Goal: Browse casually: Explore the website without a specific task or goal

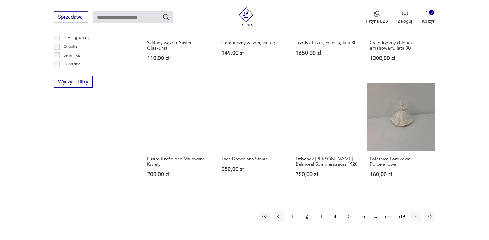
scroll to position [568, 0]
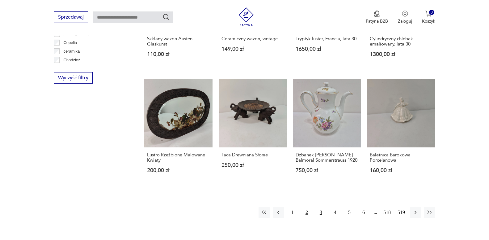
click at [318, 207] on button "3" at bounding box center [321, 212] width 11 height 11
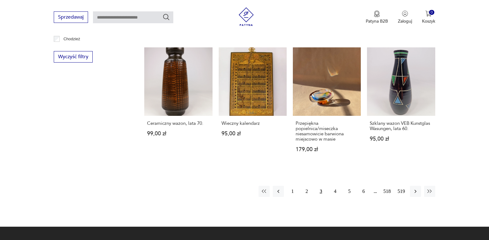
scroll to position [638, 0]
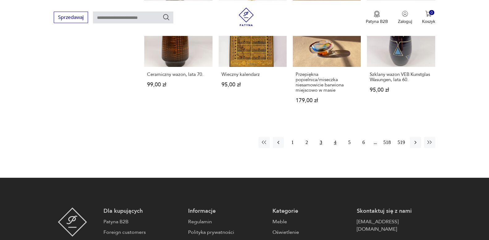
click at [333, 137] on button "4" at bounding box center [335, 142] width 11 height 11
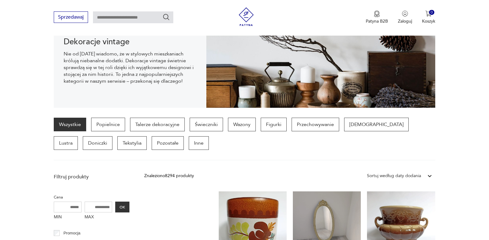
scroll to position [70, 0]
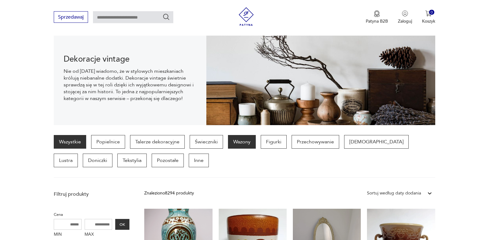
click at [251, 141] on p "Wazony" at bounding box center [242, 142] width 28 height 14
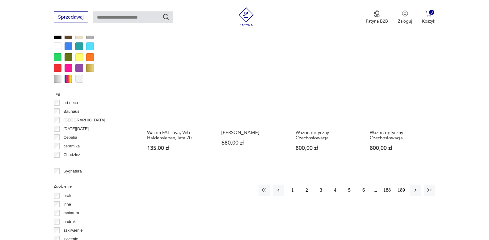
scroll to position [574, 0]
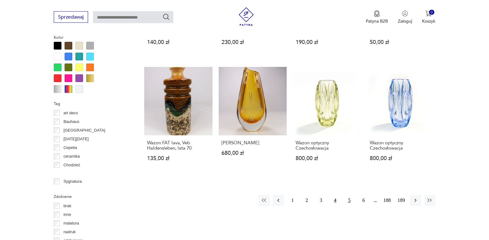
click at [349, 195] on button "5" at bounding box center [349, 200] width 11 height 11
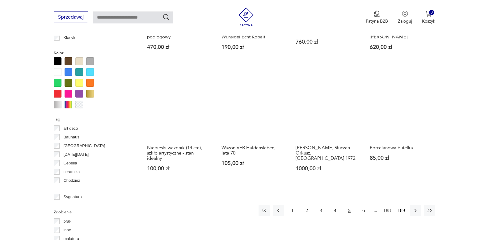
scroll to position [574, 0]
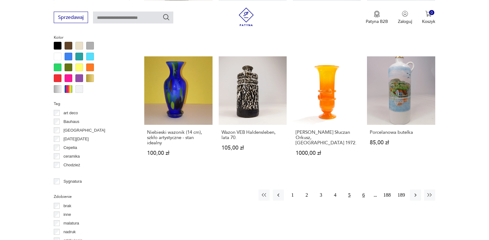
click at [361, 194] on button "6" at bounding box center [363, 194] width 11 height 11
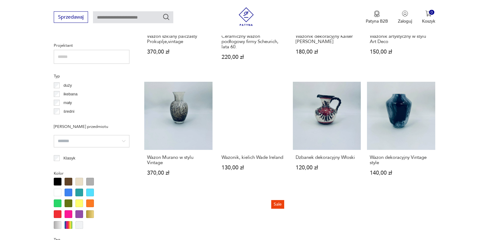
scroll to position [606, 0]
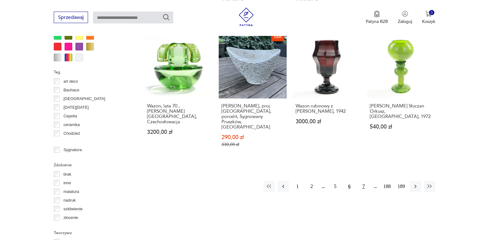
click at [365, 181] on button "7" at bounding box center [363, 186] width 11 height 11
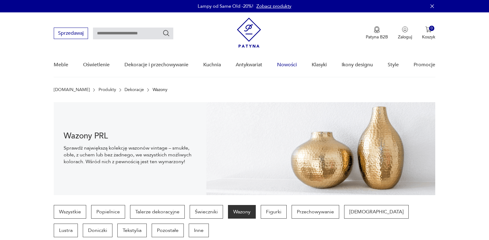
click at [293, 68] on link "Nowości" at bounding box center [287, 65] width 20 height 24
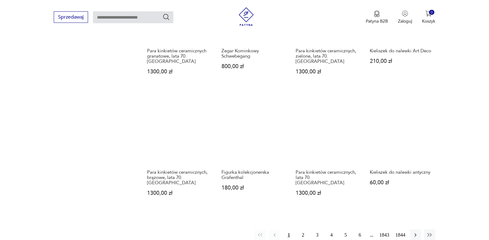
scroll to position [459, 0]
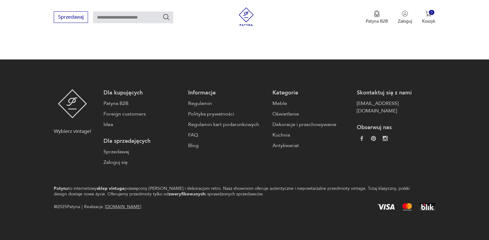
scroll to position [568, 0]
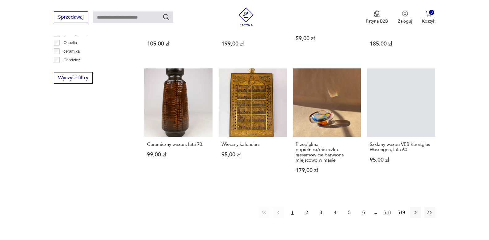
scroll to position [41, 0]
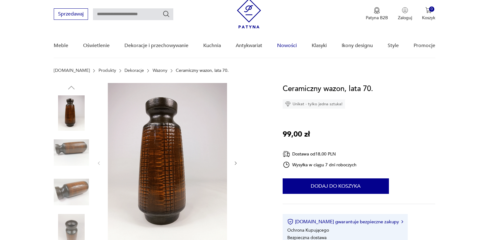
scroll to position [63, 0]
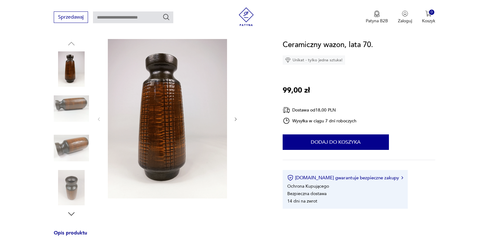
click at [59, 109] on img at bounding box center [71, 108] width 35 height 35
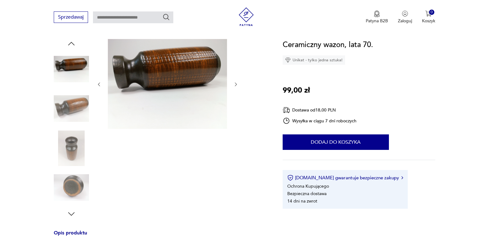
click at [77, 127] on div at bounding box center [71, 89] width 35 height 155
click at [70, 157] on img at bounding box center [71, 147] width 35 height 35
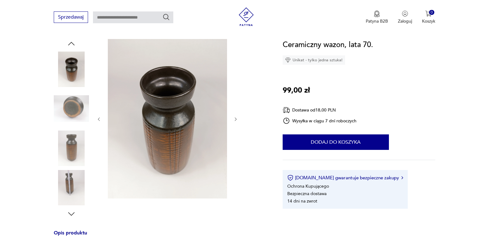
click at [73, 180] on img at bounding box center [71, 187] width 35 height 35
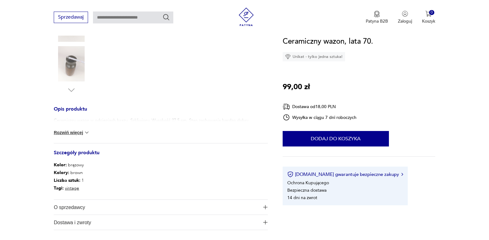
scroll to position [189, 0]
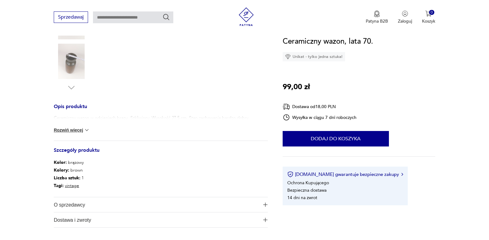
click at [63, 129] on button "Rozwiń więcej" at bounding box center [72, 130] width 36 height 6
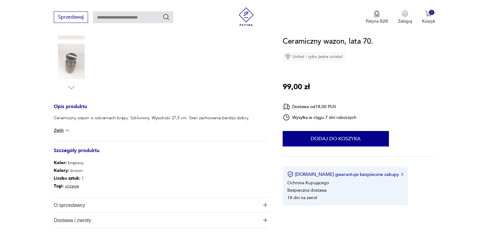
click at [95, 206] on span "O sprzedawcy" at bounding box center [157, 204] width 206 height 15
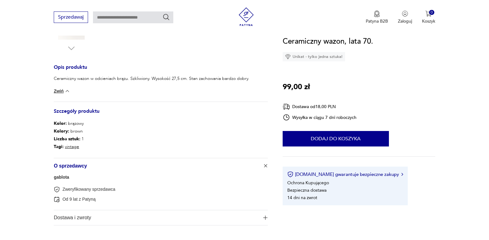
scroll to position [284, 0]
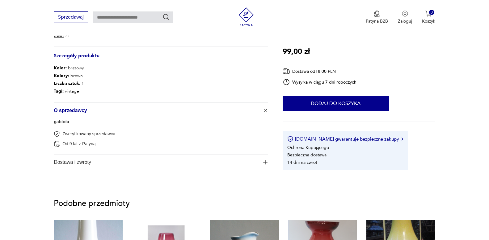
click at [88, 162] on span "Dostawa i zwroty" at bounding box center [157, 162] width 206 height 15
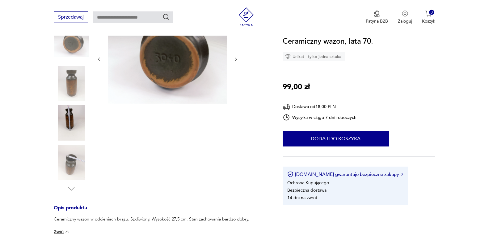
scroll to position [0, 0]
